Goal: Information Seeking & Learning: Learn about a topic

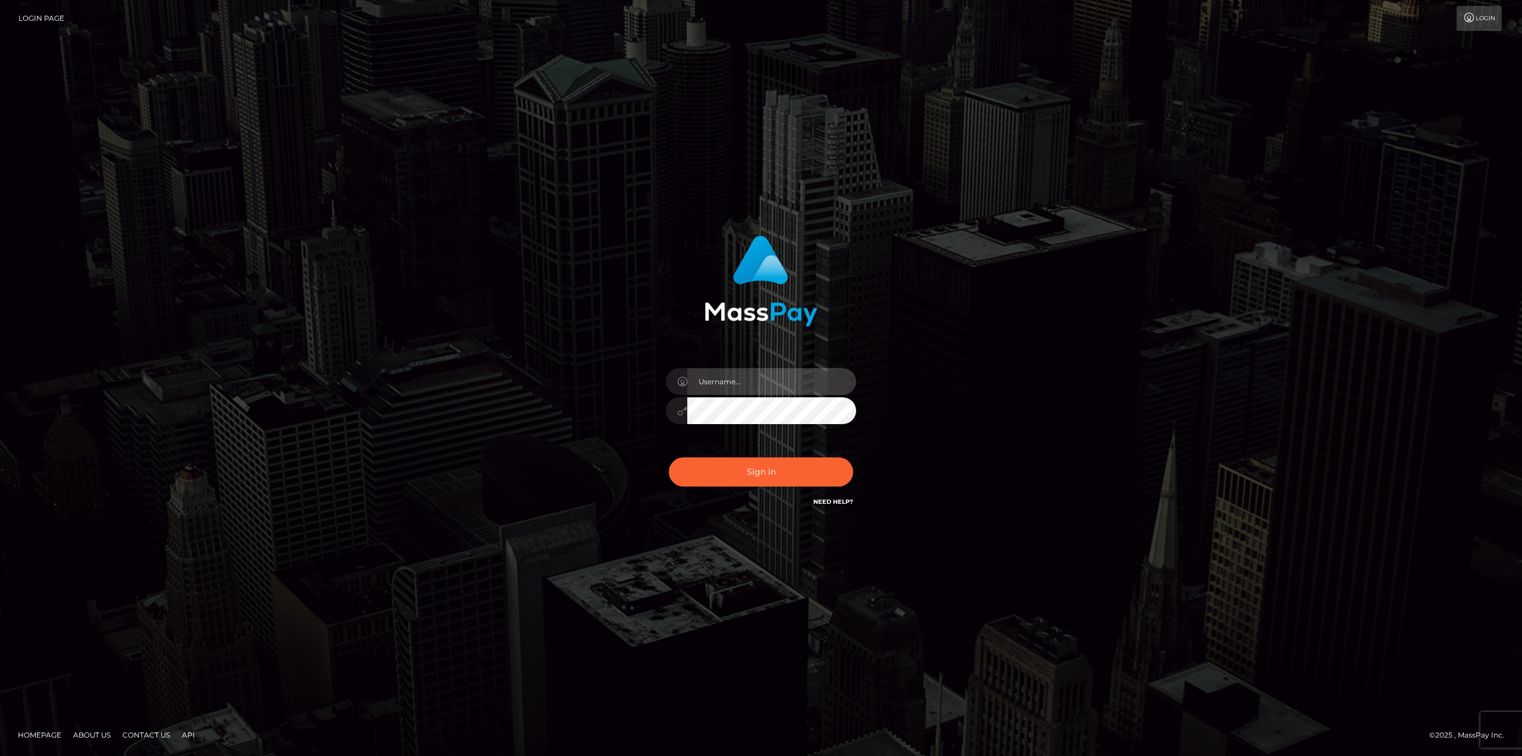
click at [801, 381] on input "text" at bounding box center [771, 381] width 169 height 27
type input "Ahmed"
click at [669, 457] on button "Sign in" at bounding box center [761, 471] width 184 height 29
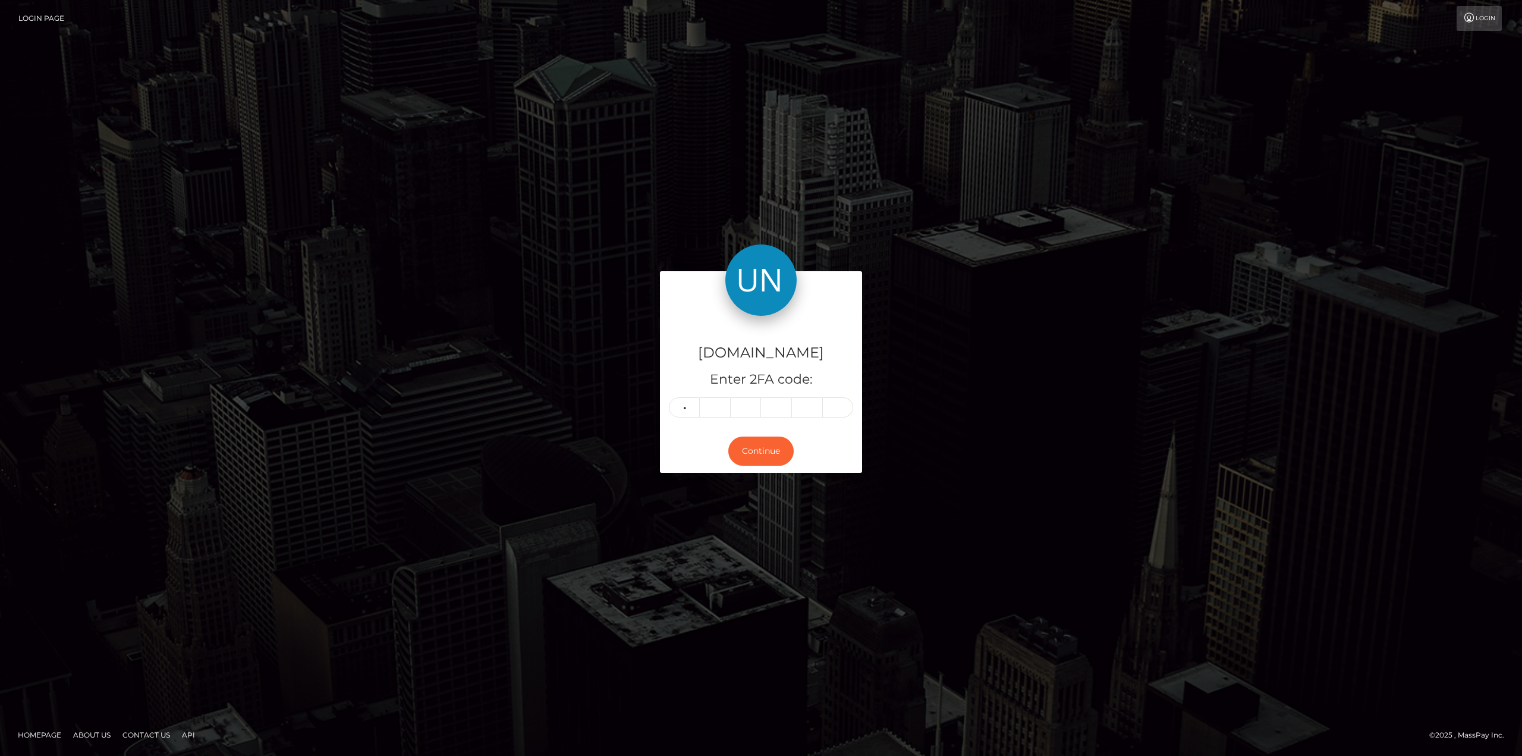
type input "1"
type input "0"
type input "9"
type input "7"
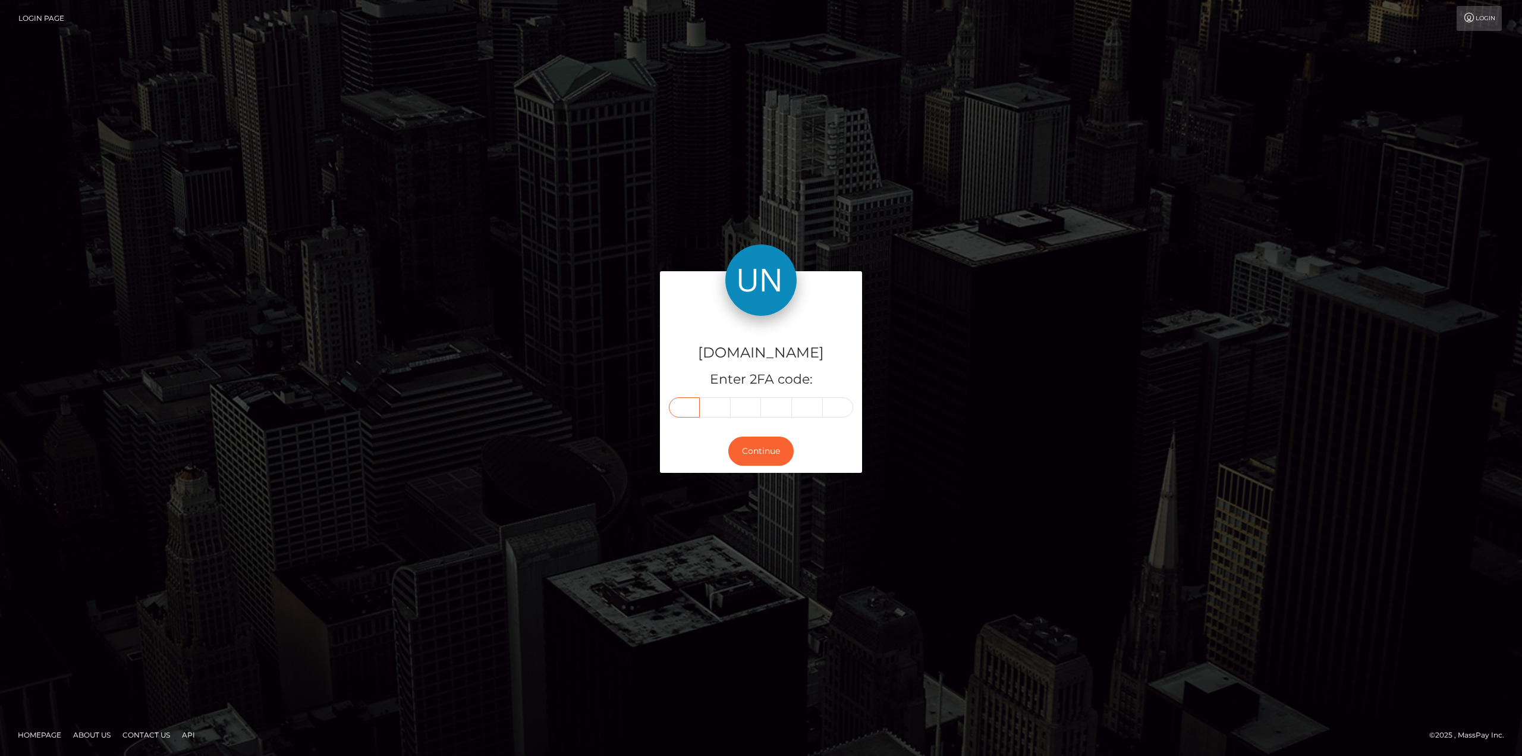
type input "1"
type input "6"
type input "0"
type input "9"
type input "7"
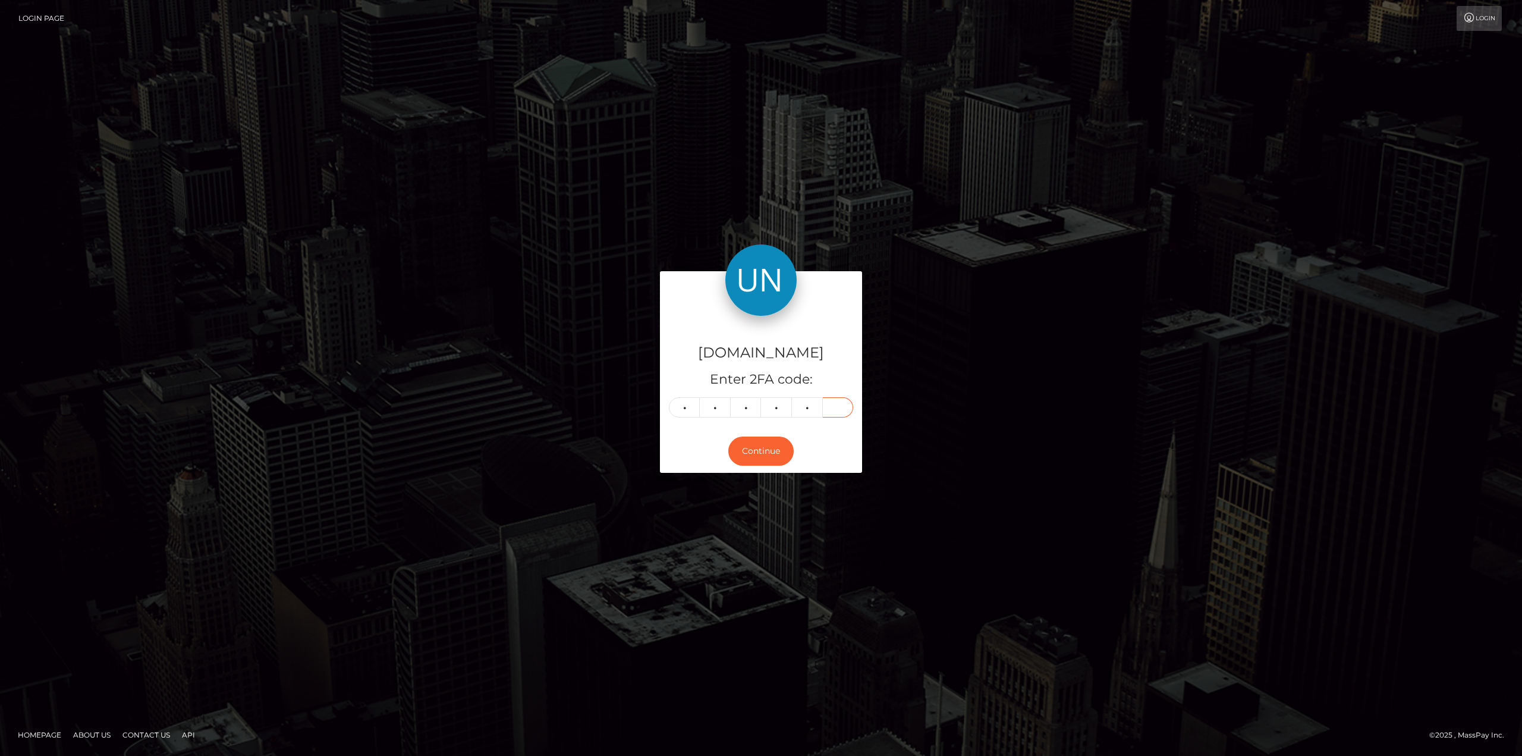
type input "7"
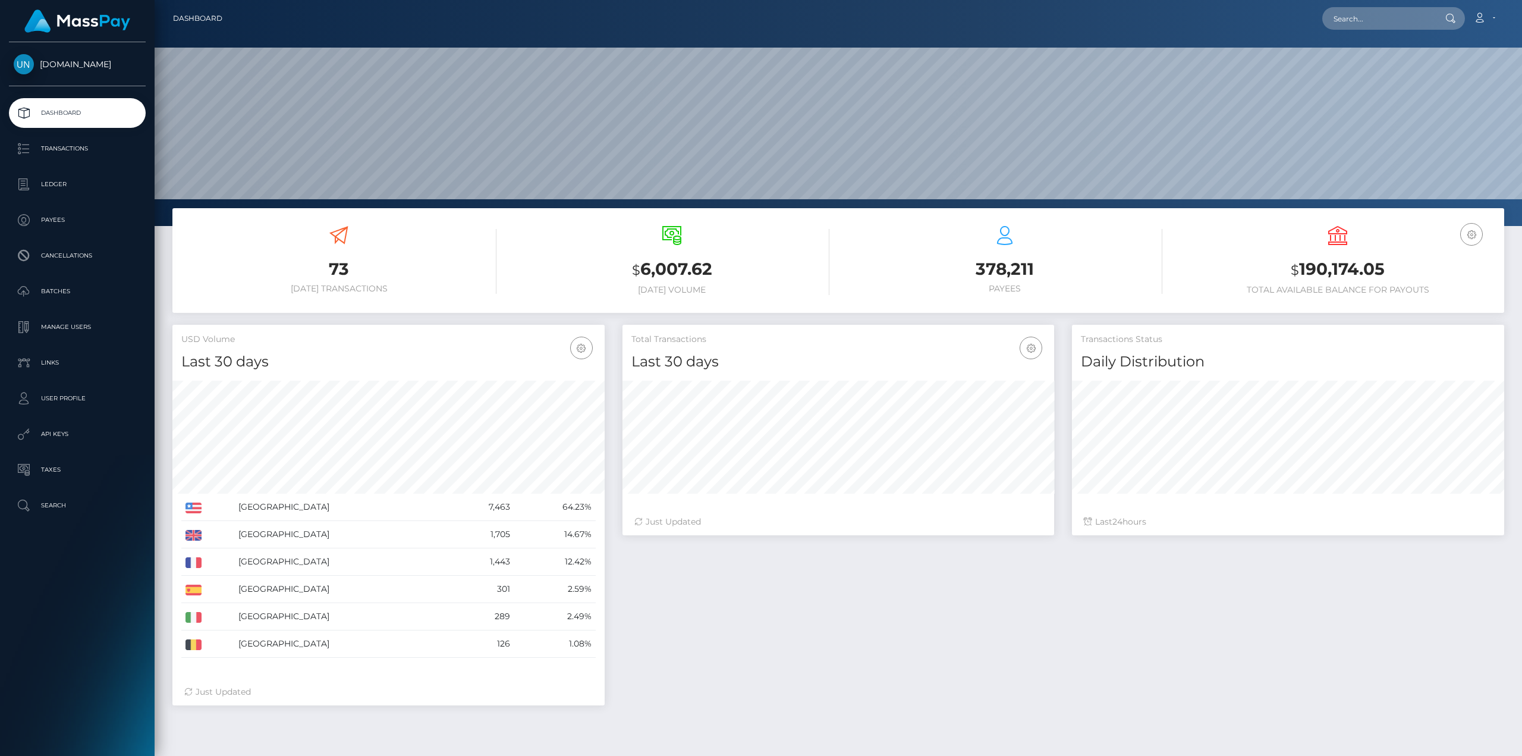
scroll to position [211, 432]
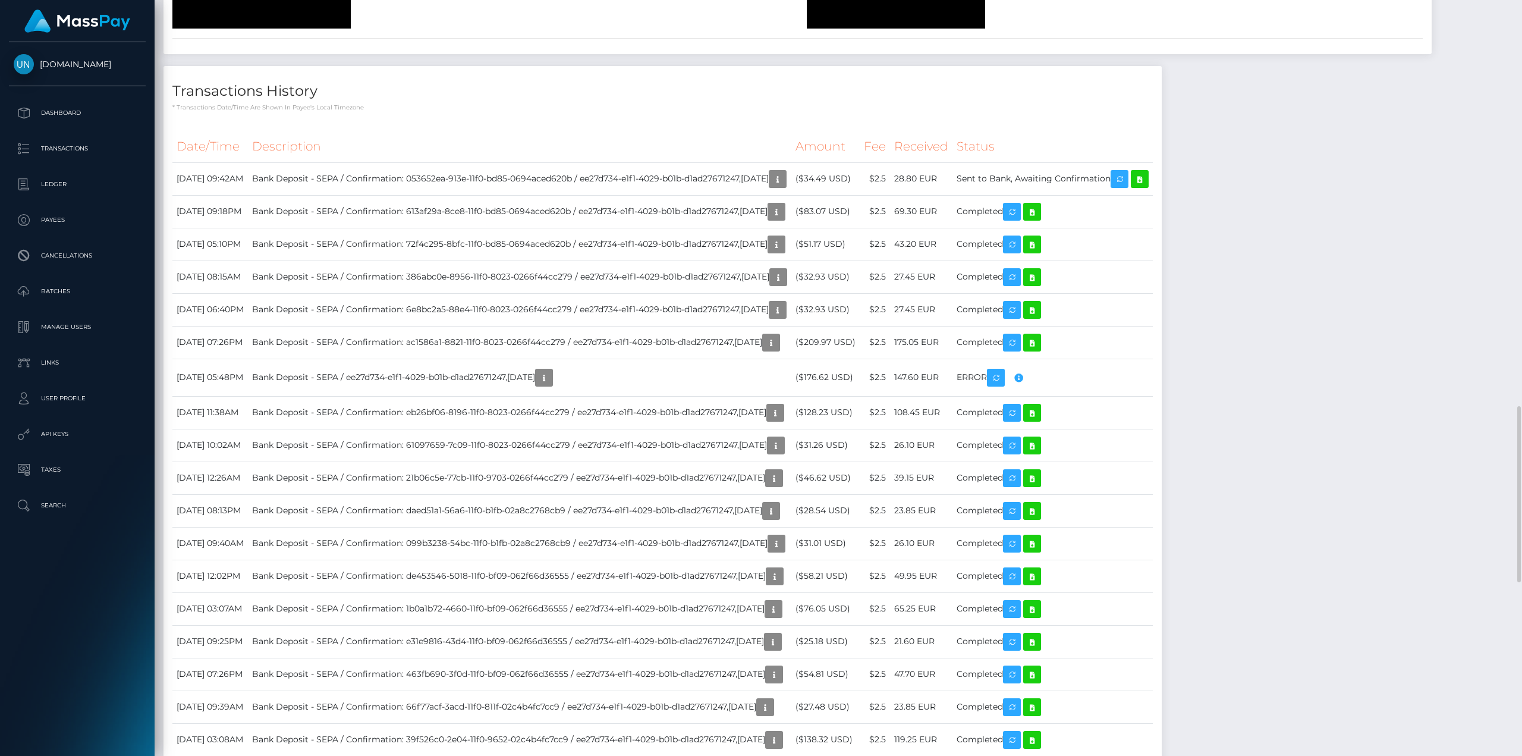
scroll to position [1725, 0]
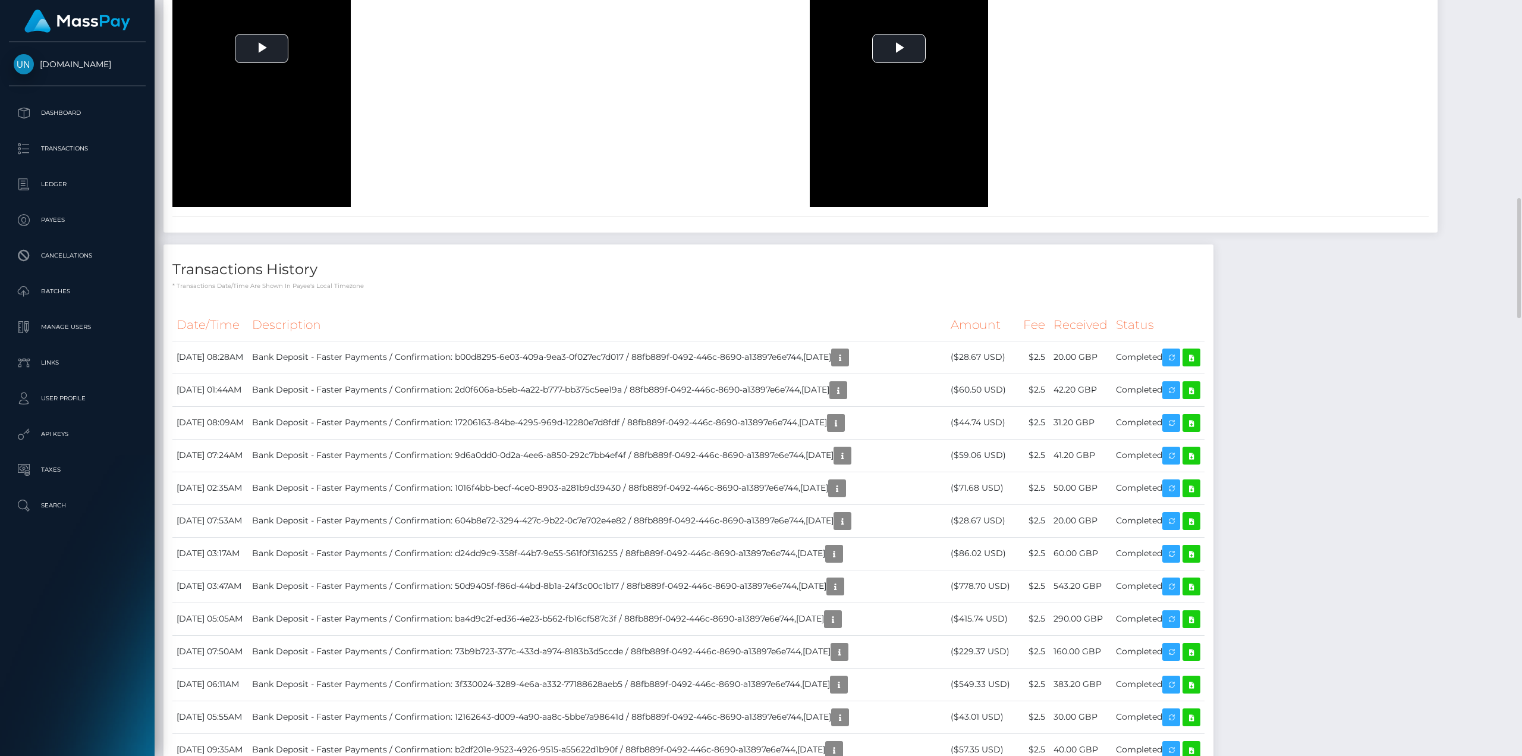
scroll to position [1368, 0]
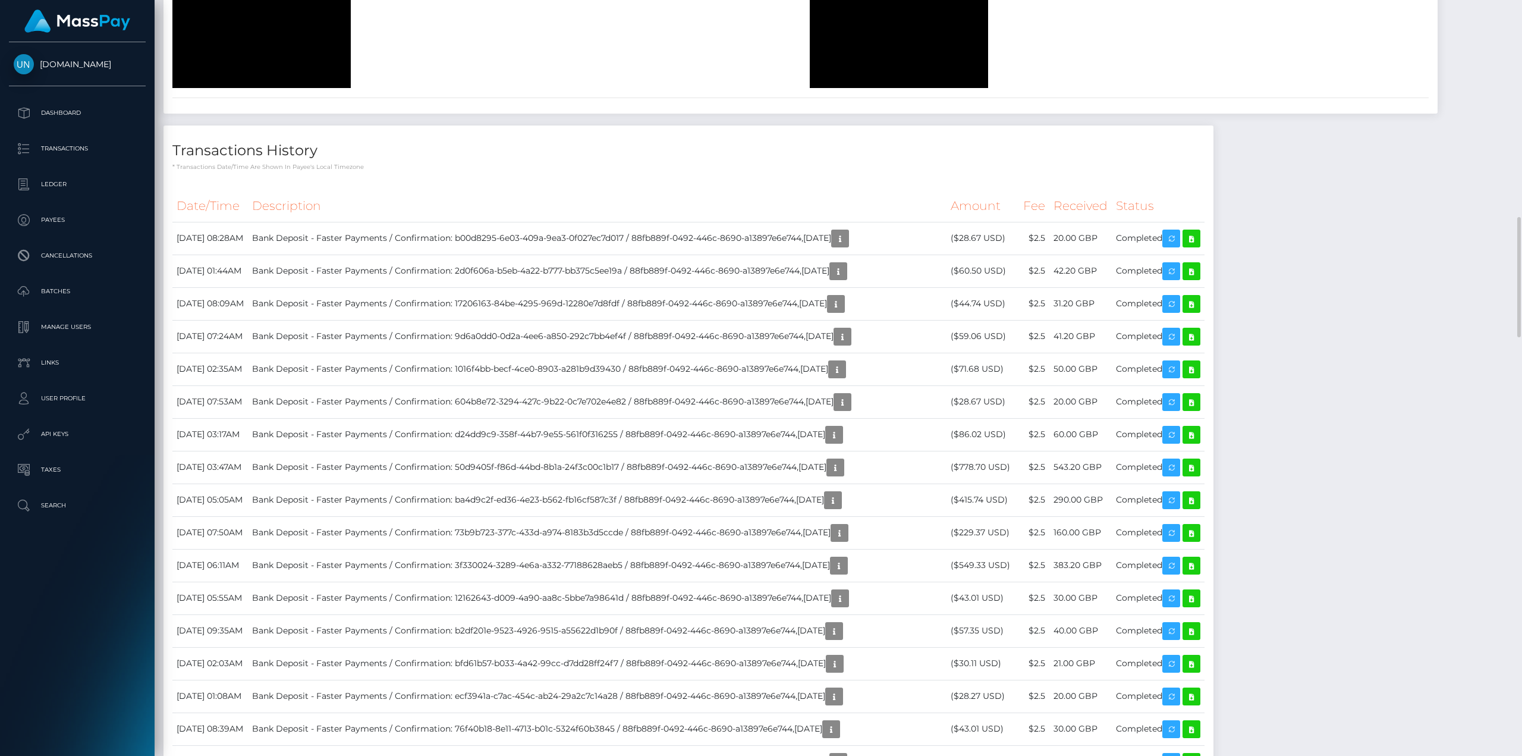
drag, startPoint x: 882, startPoint y: 658, endPoint x: 888, endPoint y: 659, distance: 6.8
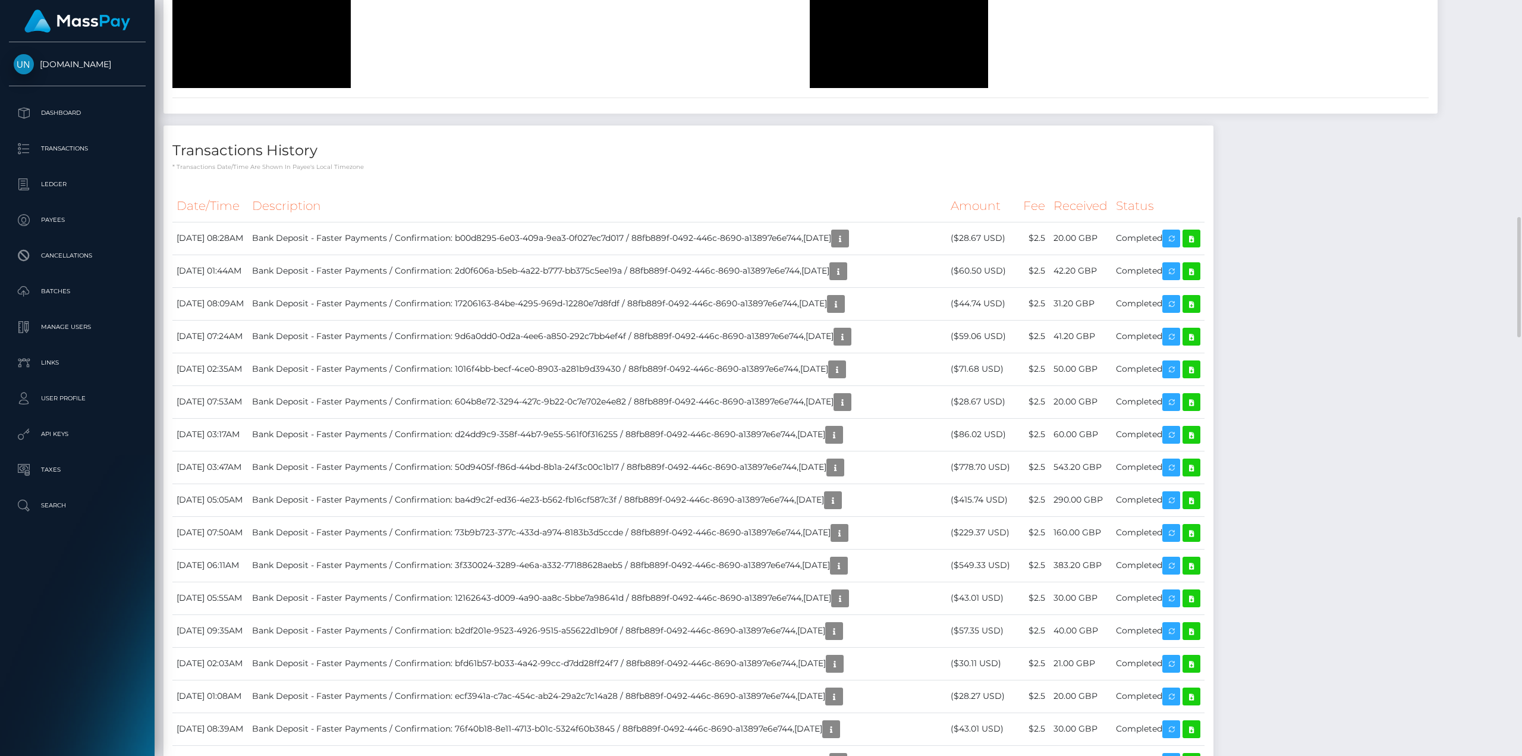
drag, startPoint x: 915, startPoint y: 659, endPoint x: 908, endPoint y: 658, distance: 7.2
